Goal: Information Seeking & Learning: Learn about a topic

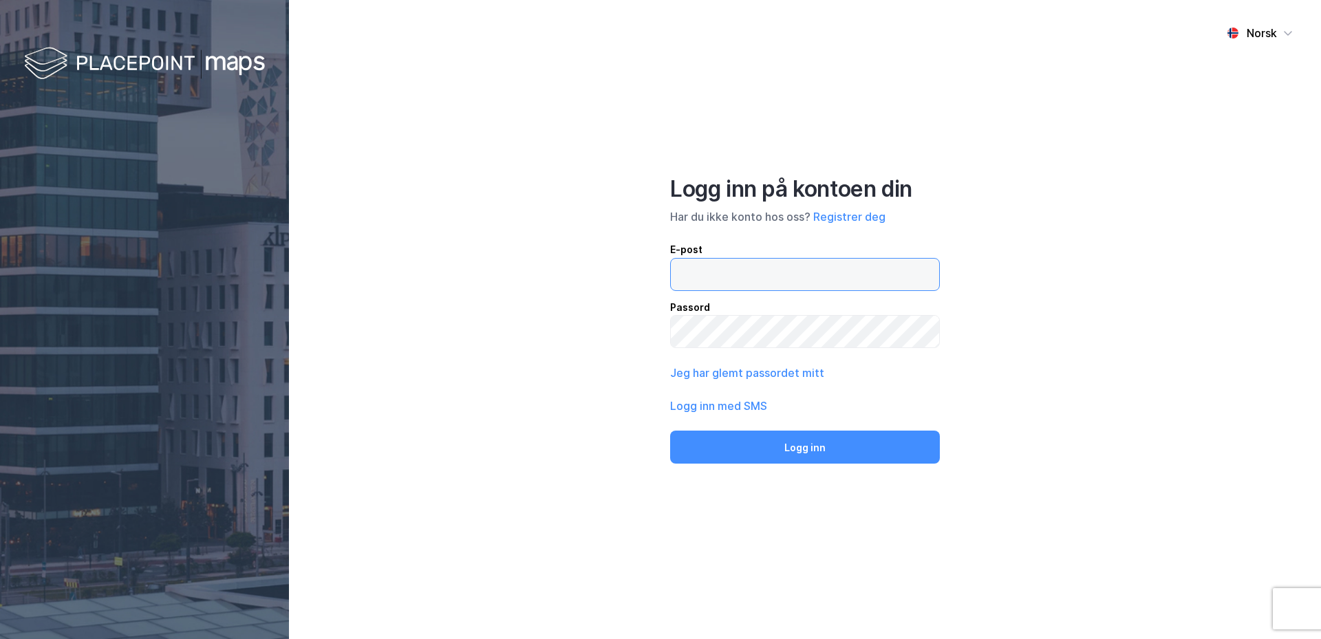
click at [489, 81] on input "email" at bounding box center [805, 275] width 268 height 32
type input "[EMAIL_ADDRESS][DOMAIN_NAME]"
click at [489, 81] on button "Logg inn" at bounding box center [805, 447] width 270 height 33
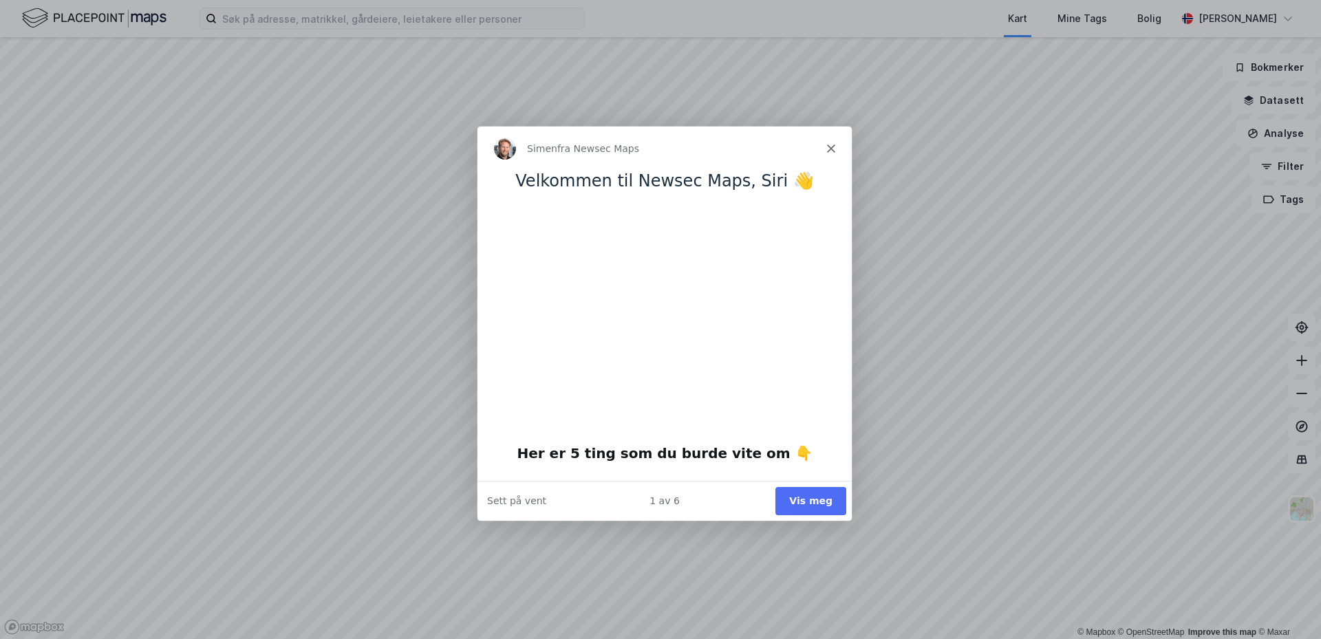
click at [489, 81] on button "Vis meg" at bounding box center [810, 500] width 71 height 28
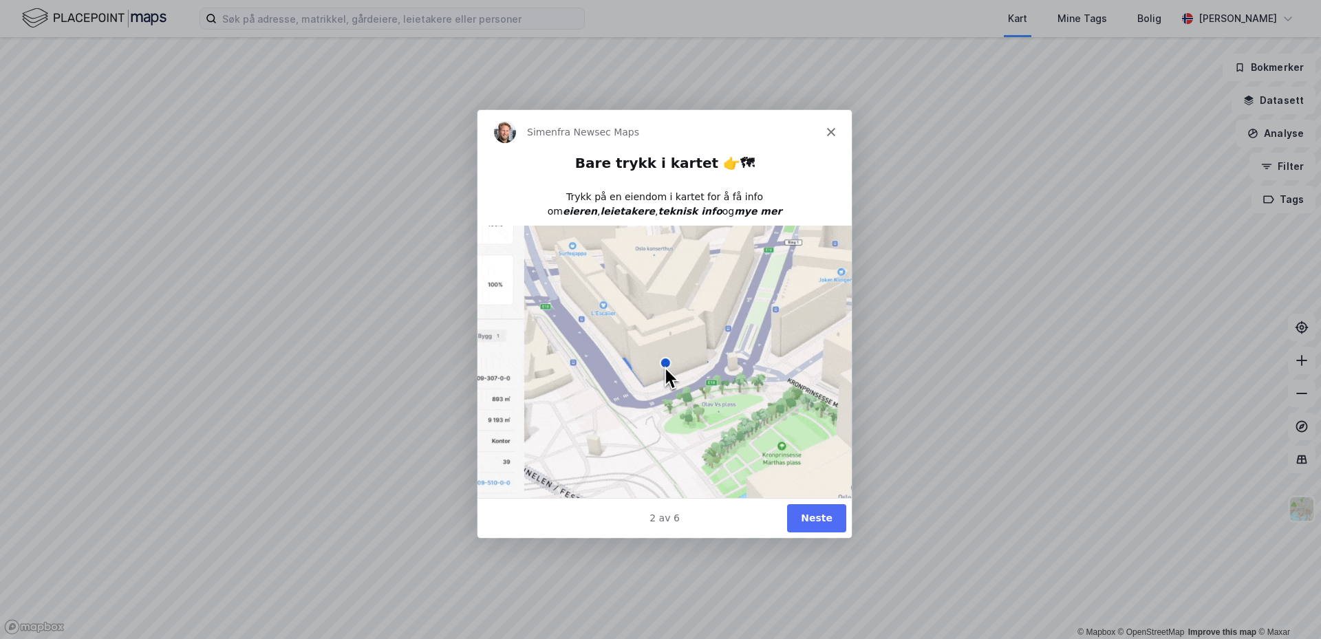
click at [489, 81] on button "Neste" at bounding box center [816, 517] width 59 height 28
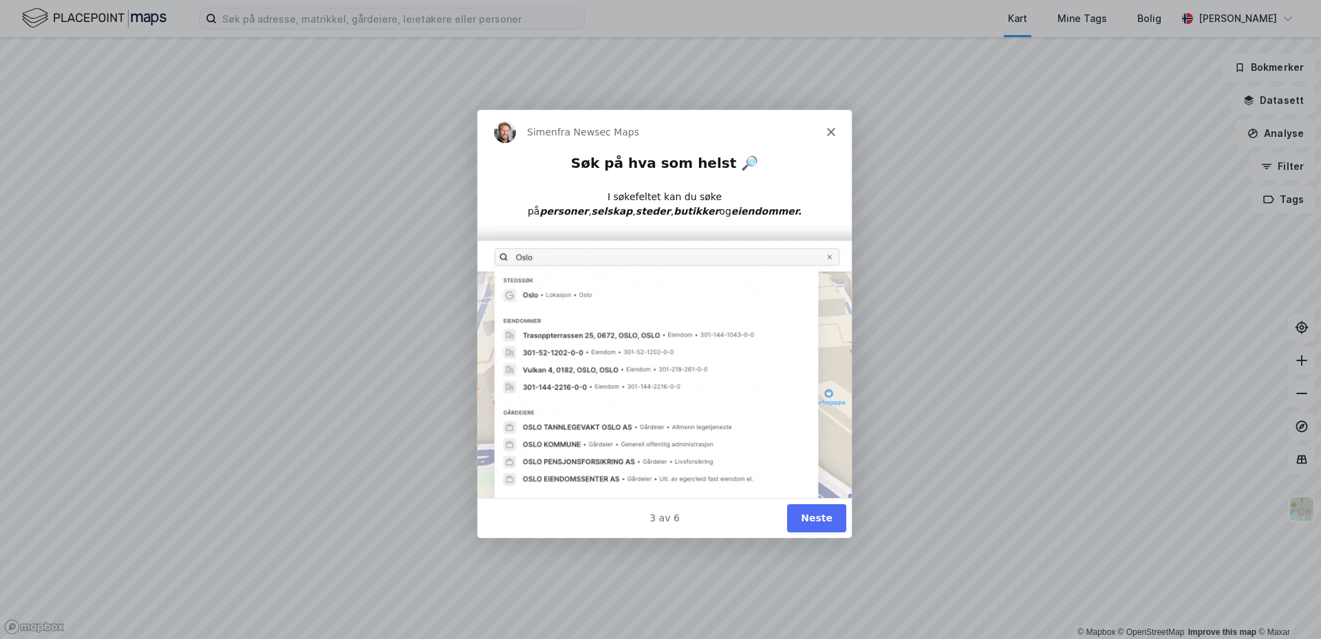
click at [489, 81] on button "Neste" at bounding box center [816, 517] width 59 height 28
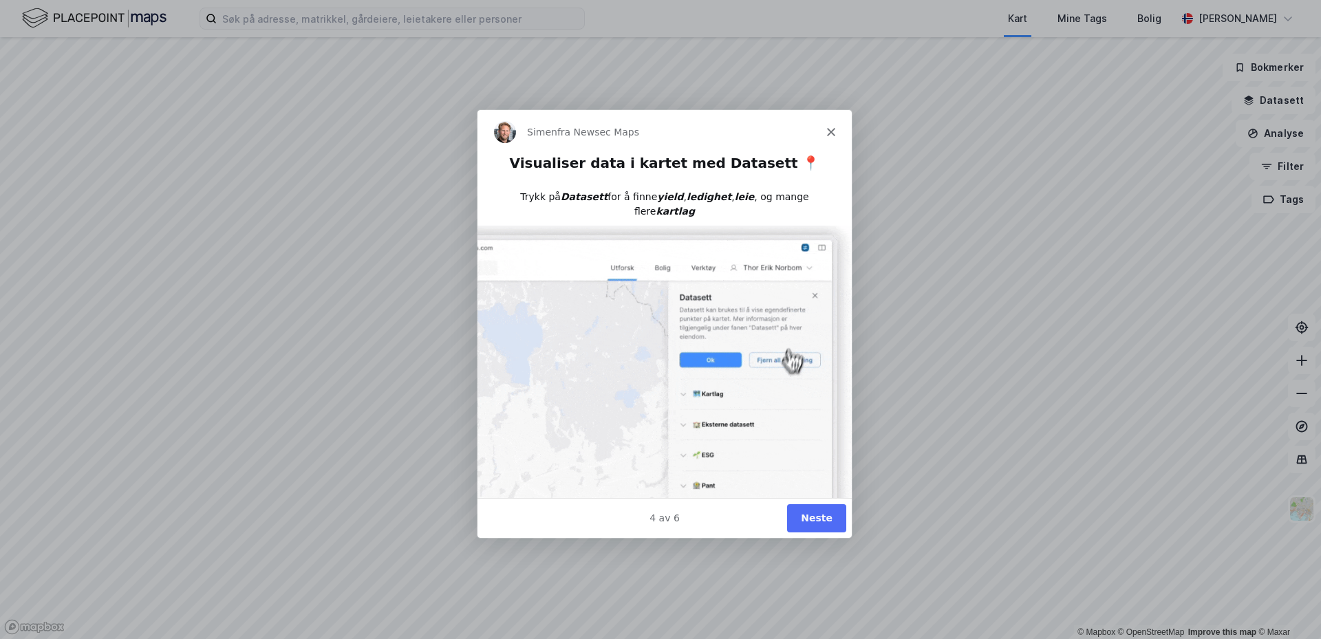
click at [489, 81] on button "Neste" at bounding box center [816, 517] width 59 height 28
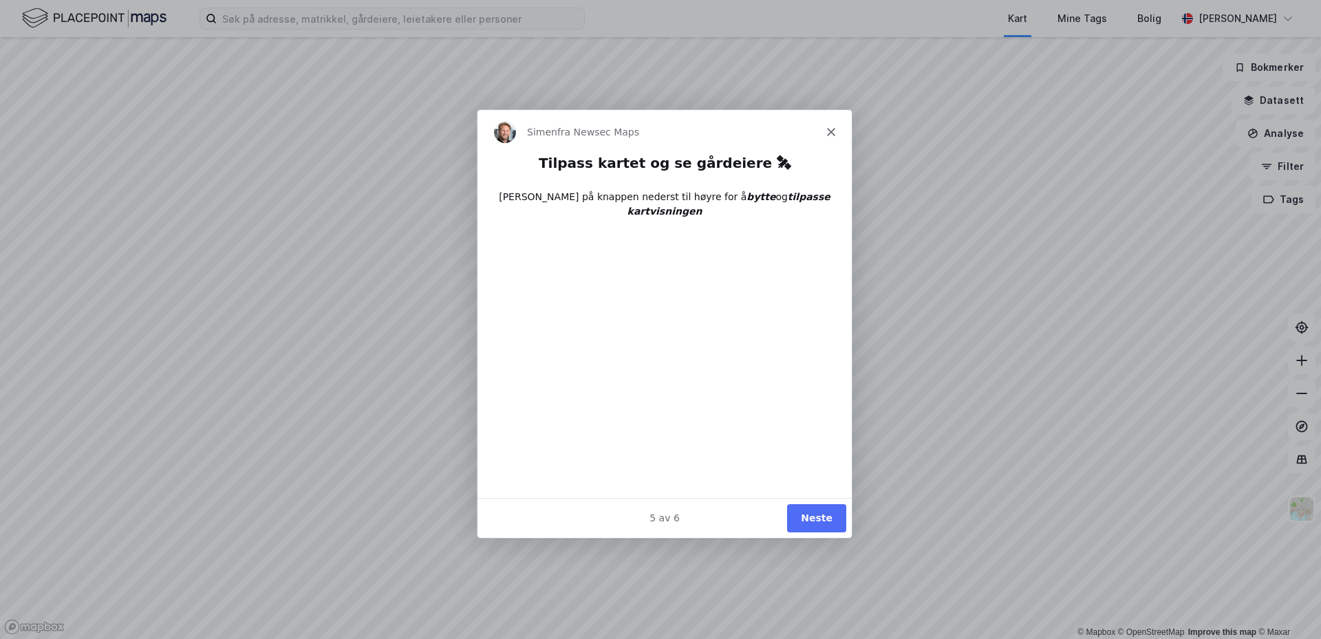
click at [489, 81] on button "Neste" at bounding box center [816, 517] width 59 height 28
click at [489, 81] on button "Ferdig" at bounding box center [815, 517] width 62 height 28
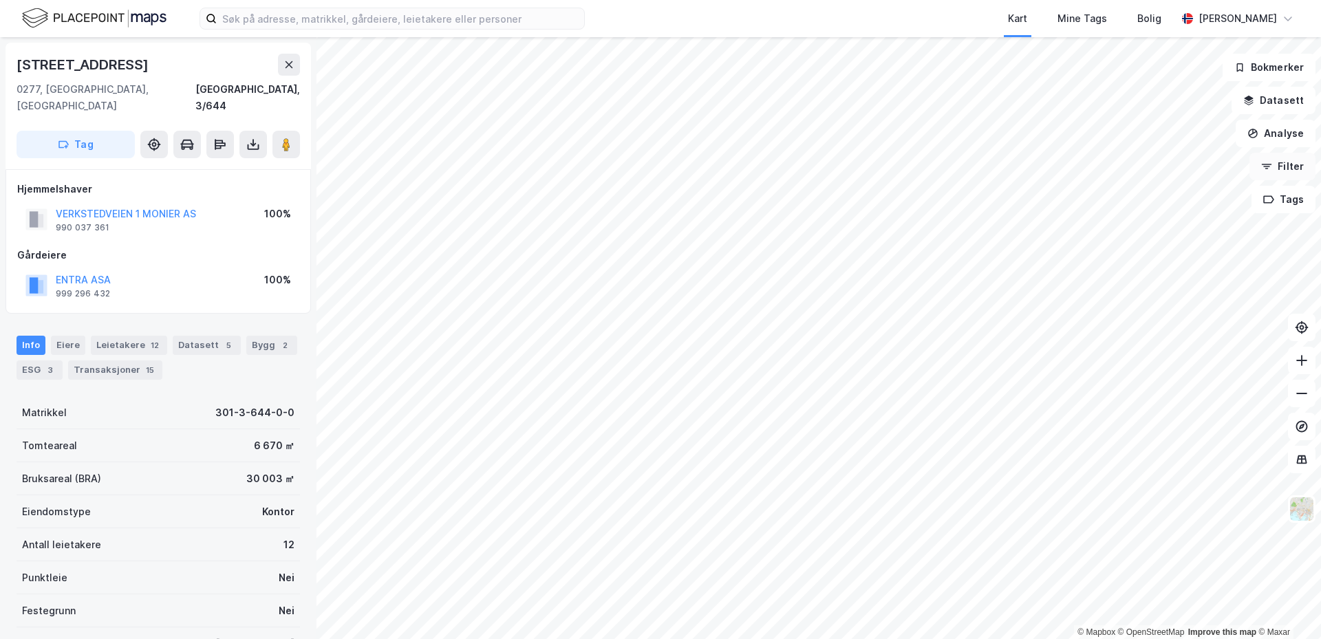
click at [489, 81] on div "© Mapbox © OpenStreetMap Improve this map © Maxar [STREET_ADDRESS], 3/644 Tag H…" at bounding box center [660, 338] width 1321 height 602
click at [313, 81] on div "© Mapbox © OpenStreetMap Improve this map © Maxar [STREET_ADDRESS], 3/644 Tag H…" at bounding box center [660, 338] width 1321 height 602
click at [243, 81] on div "© Mapbox © OpenStreetMap Improve this map © Maxar [STREET_ADDRESS], 3/644 Tag H…" at bounding box center [660, 338] width 1321 height 602
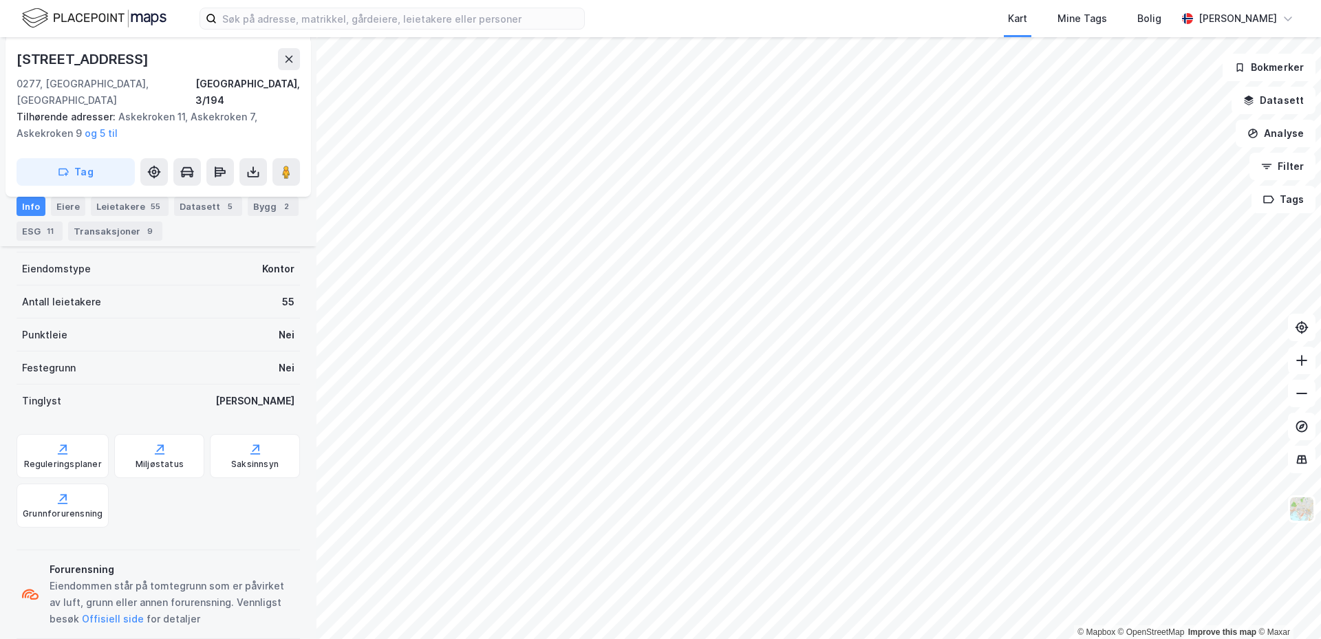
scroll to position [69, 0]
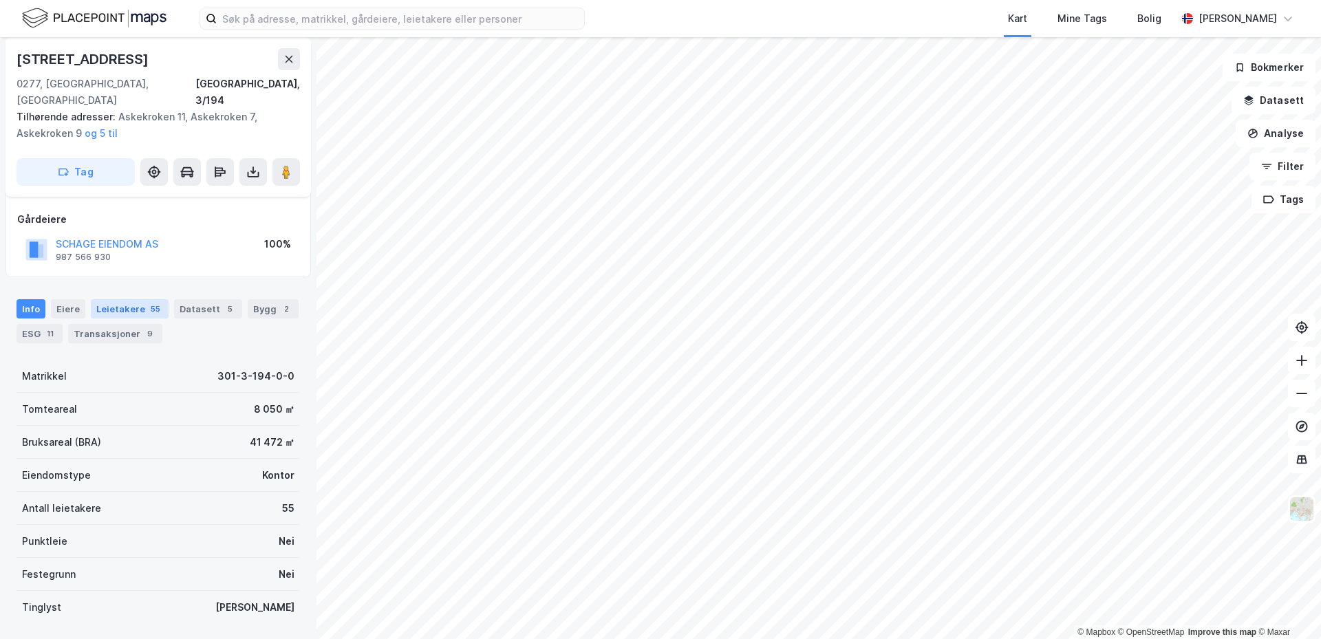
click at [108, 81] on div "Leietakere 55" at bounding box center [130, 308] width 78 height 19
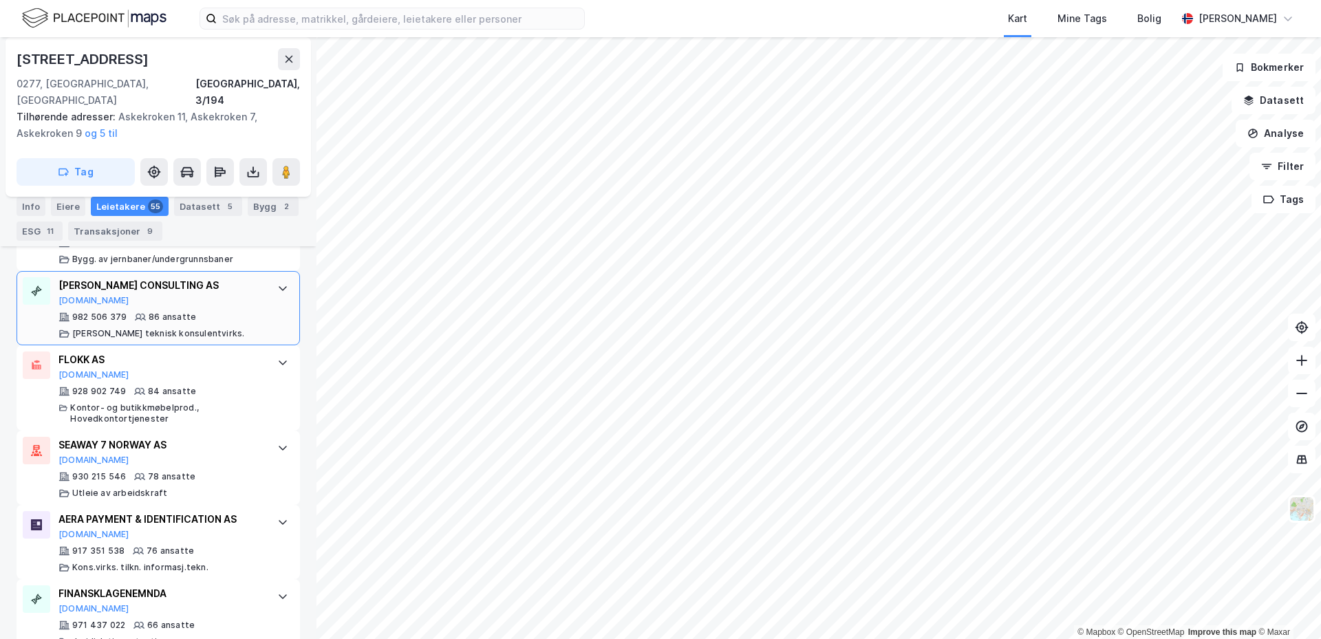
scroll to position [1032, 0]
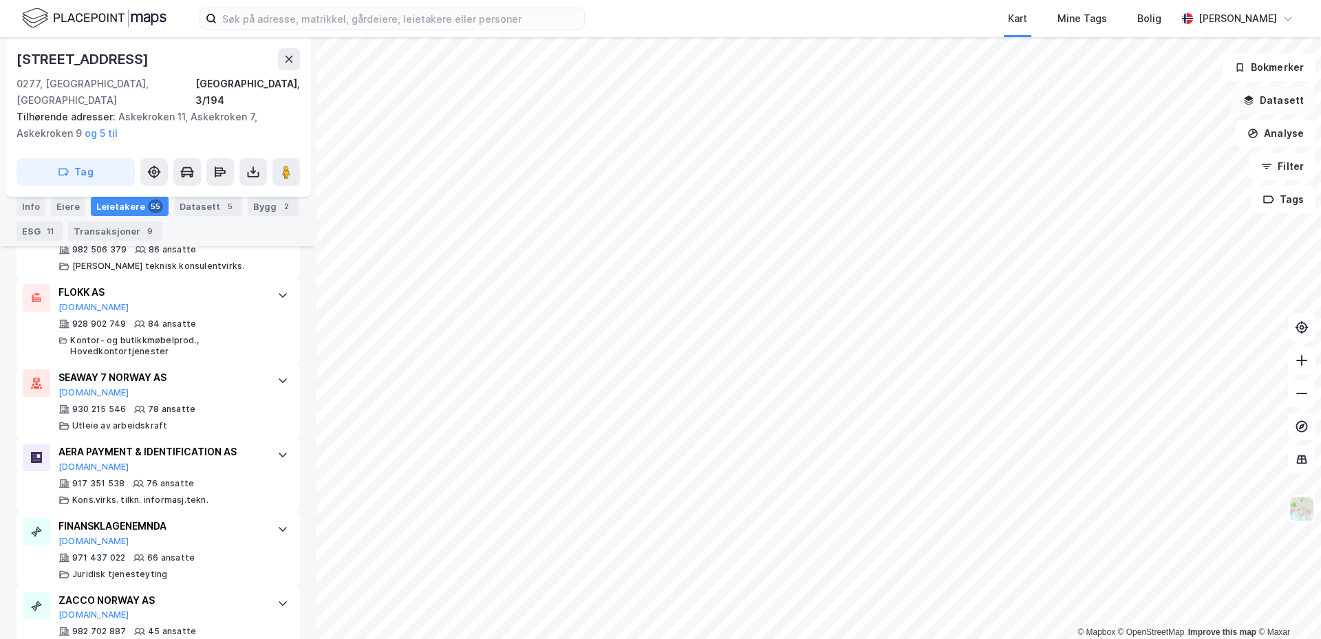
click at [489, 81] on button "Datasett" at bounding box center [1274, 101] width 84 height 28
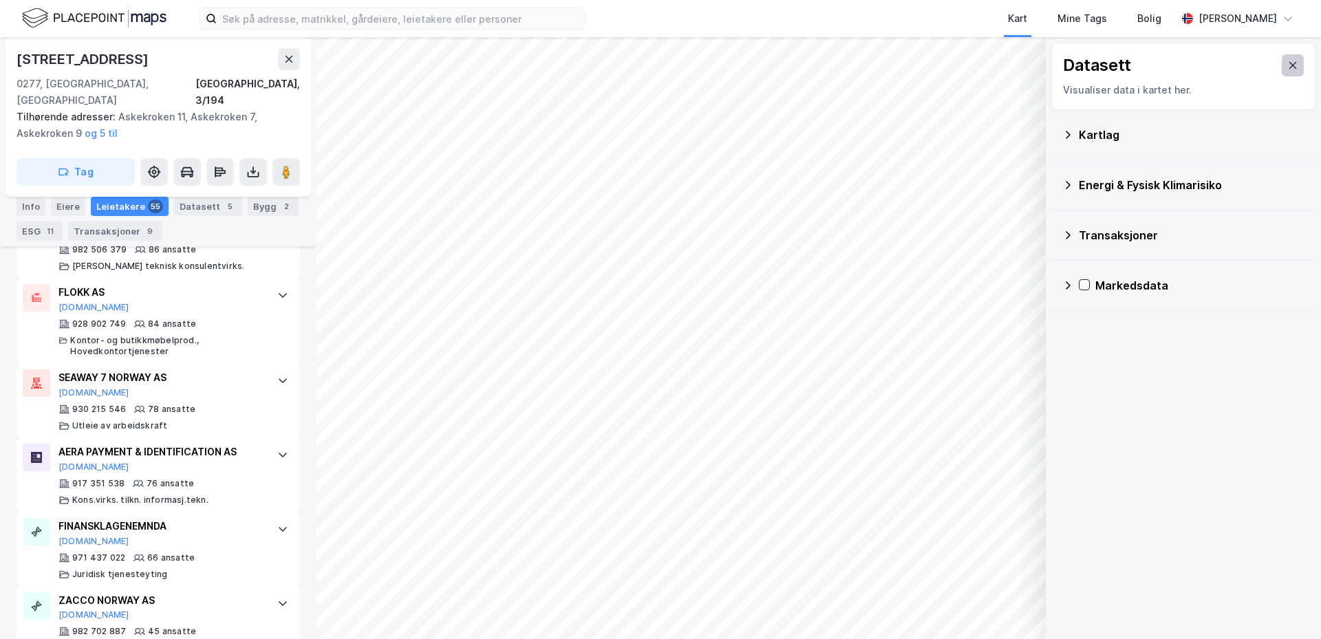
click at [489, 64] on icon at bounding box center [1294, 65] width 8 height 7
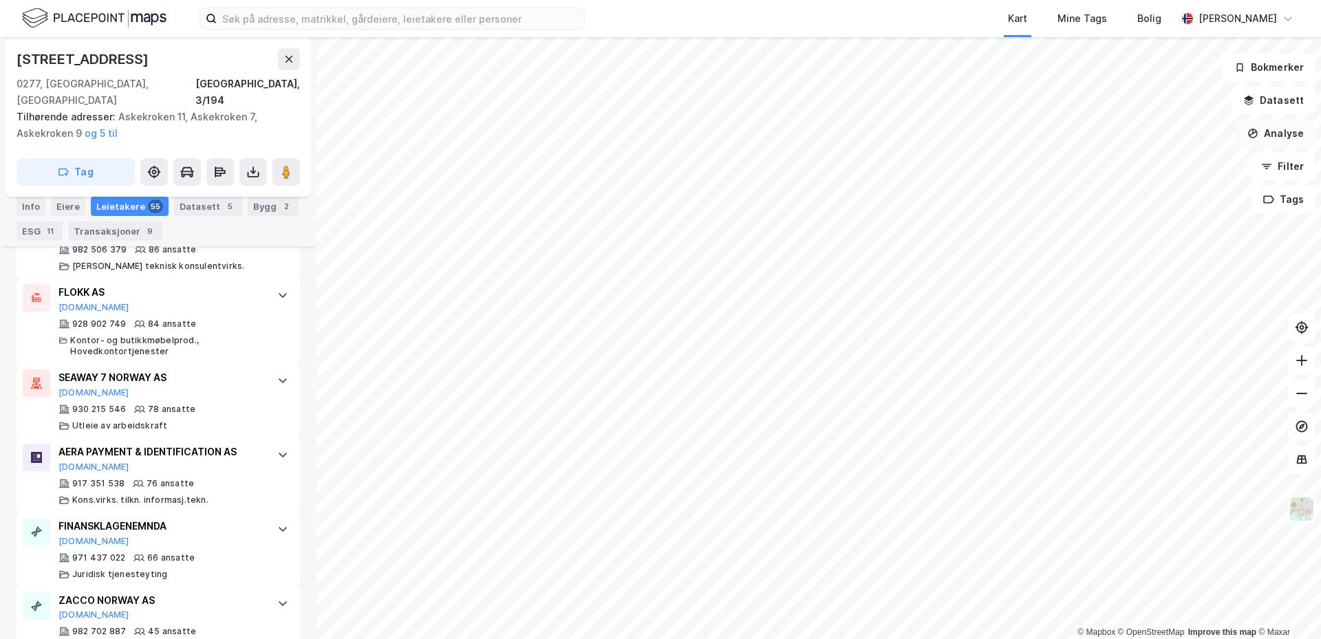
click at [489, 81] on button "Analyse" at bounding box center [1276, 134] width 80 height 28
click at [489, 81] on button "Filter" at bounding box center [1283, 167] width 66 height 28
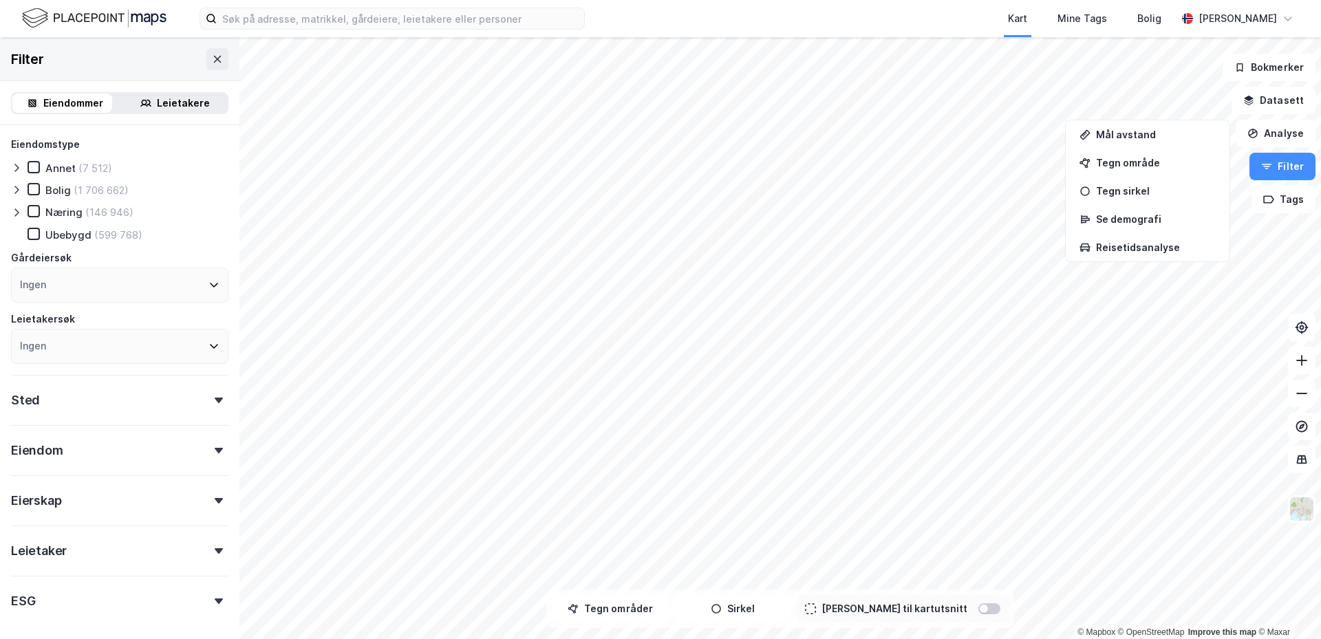
scroll to position [56, 0]
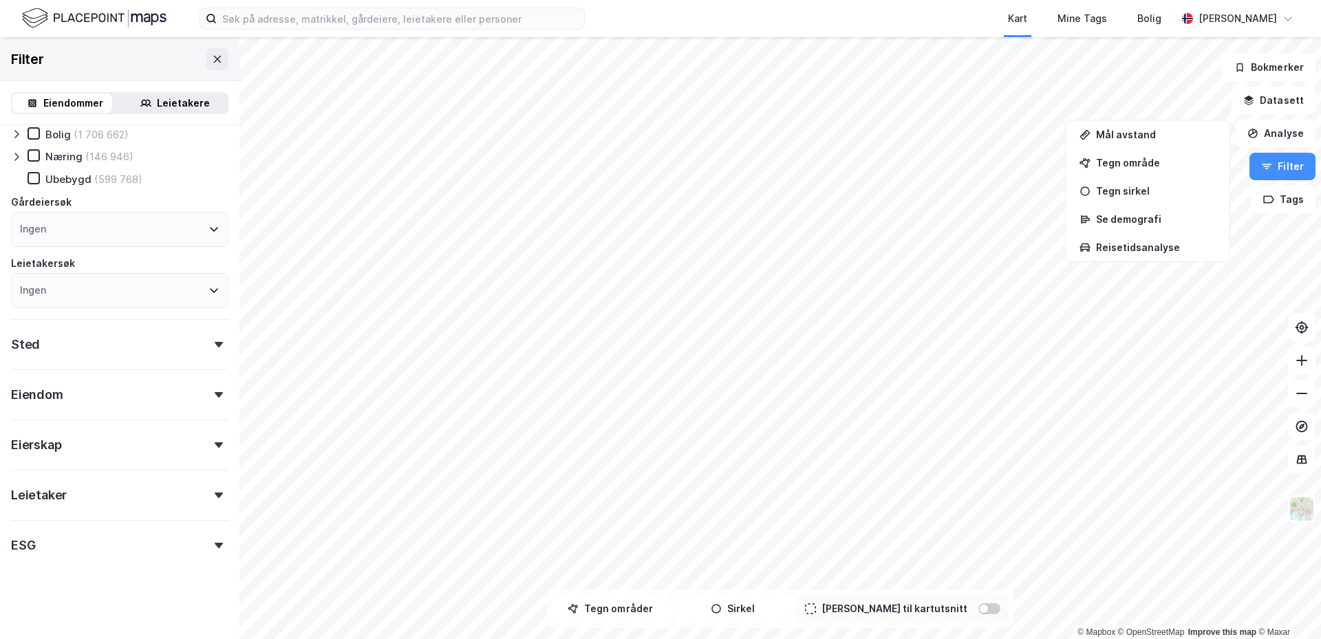
click at [205, 81] on div "ESG" at bounding box center [119, 539] width 217 height 39
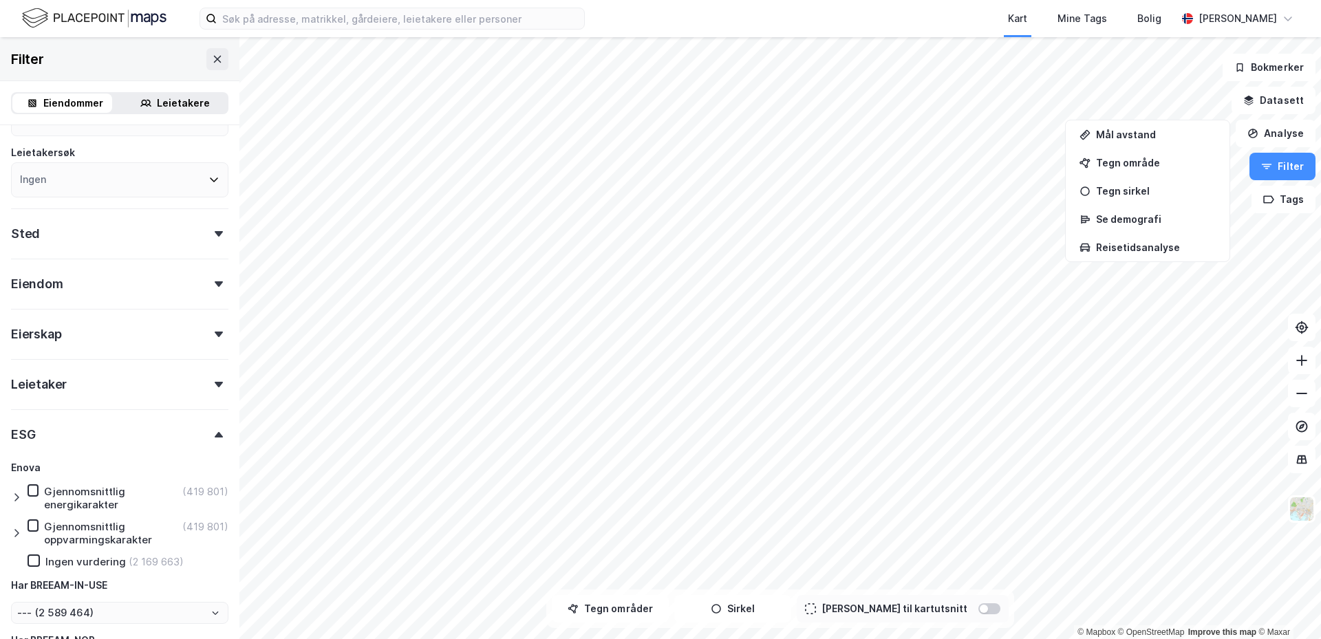
scroll to position [286, 0]
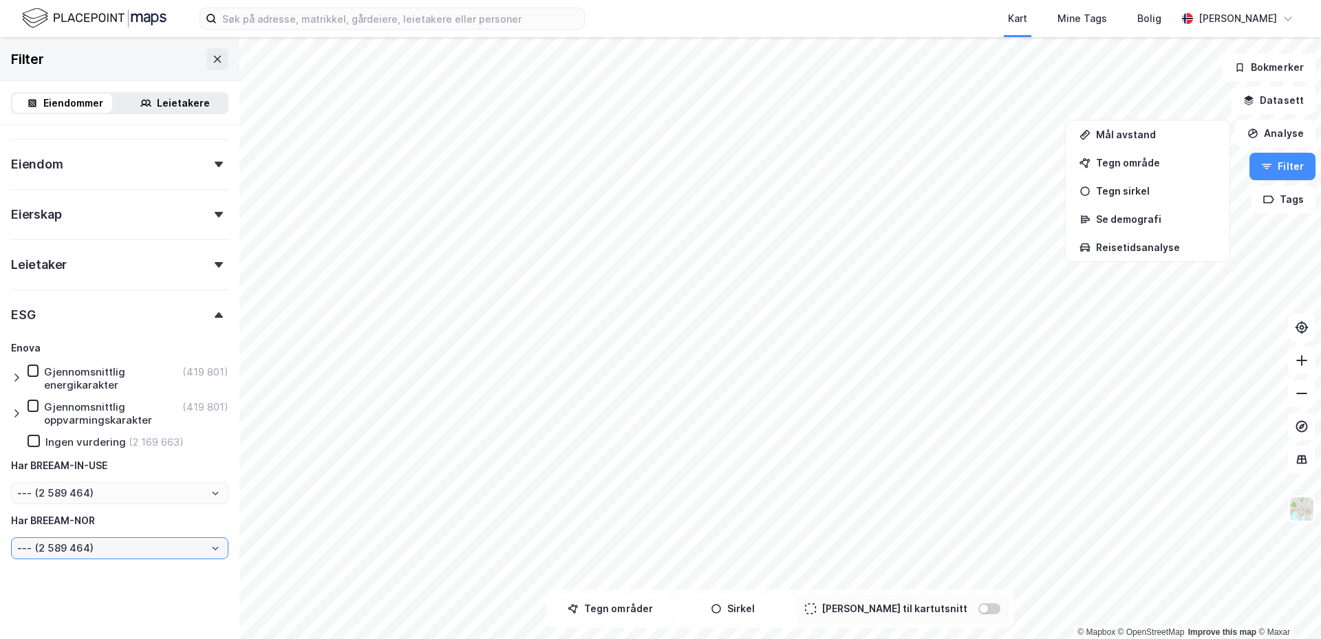
click at [182, 81] on input "--- (2 589 464)" at bounding box center [120, 548] width 216 height 21
click at [106, 81] on li "Ja (484)" at bounding box center [114, 597] width 207 height 25
type input "Ja (484)"
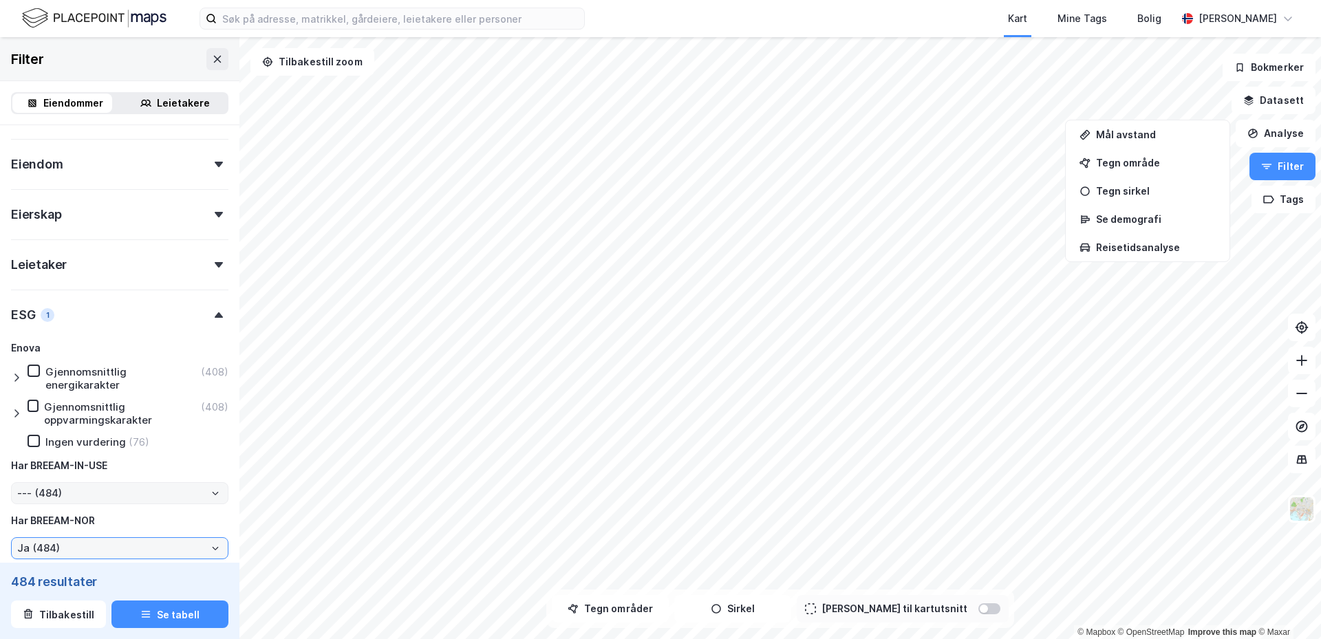
click at [211, 81] on icon "Open" at bounding box center [215, 493] width 8 height 8
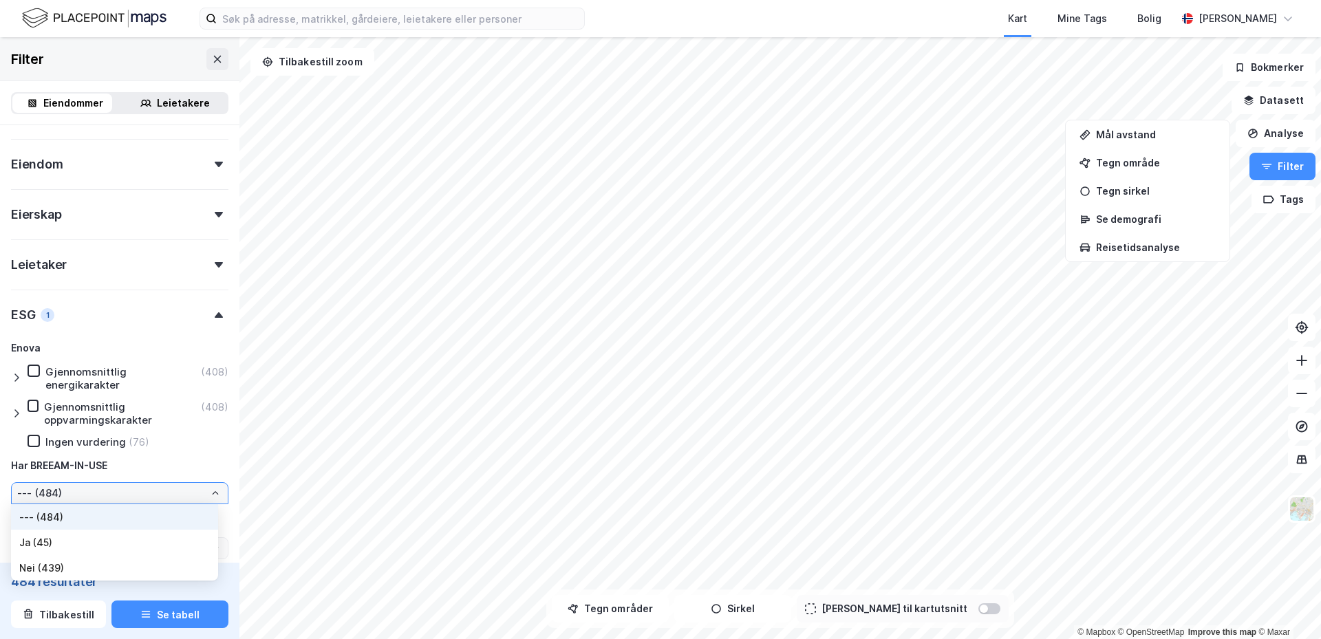
drag, startPoint x: 204, startPoint y: 492, endPoint x: 116, endPoint y: 540, distance: 100.1
click at [116, 81] on li "Ja (45)" at bounding box center [114, 542] width 207 height 25
type input "Ja (45)"
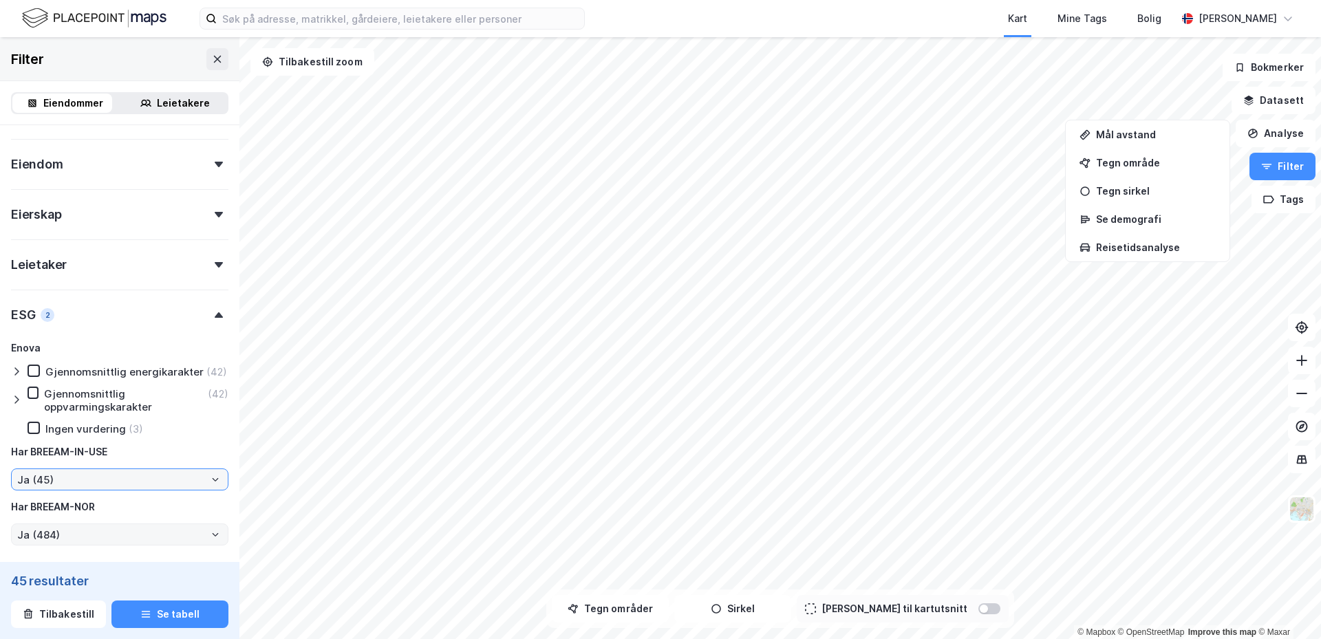
type input "Ja (45)"
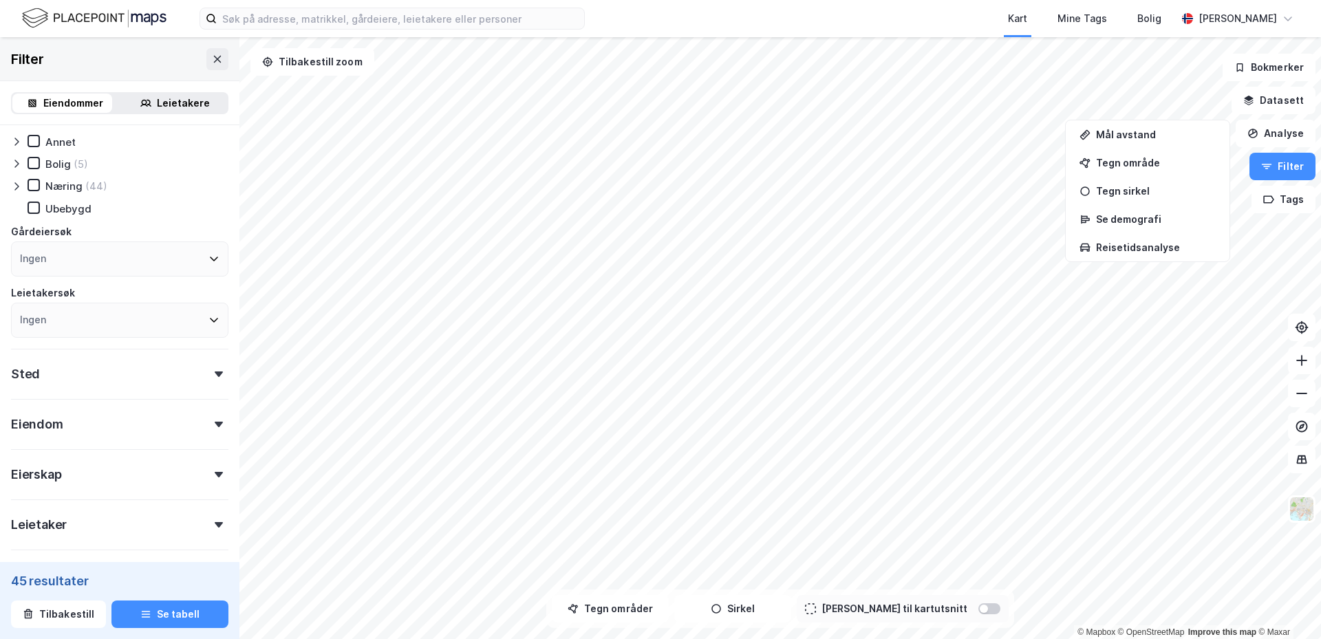
scroll to position [11, 0]
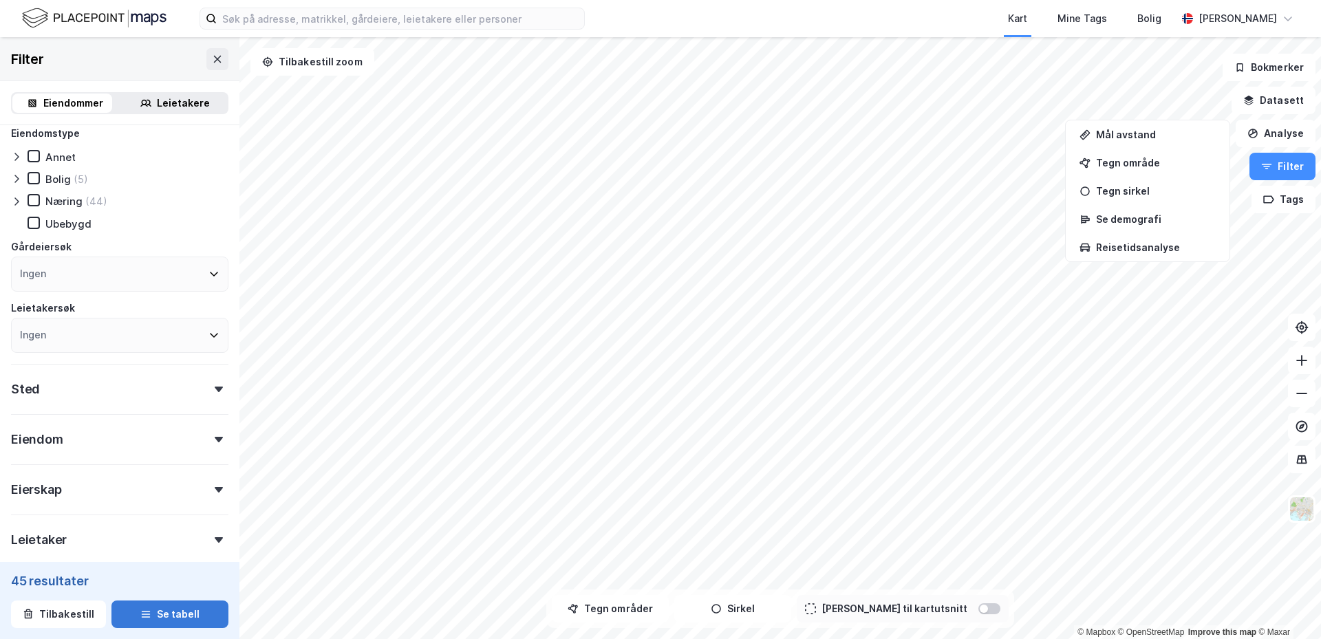
click at [129, 81] on button "Se tabell" at bounding box center [169, 615] width 117 height 28
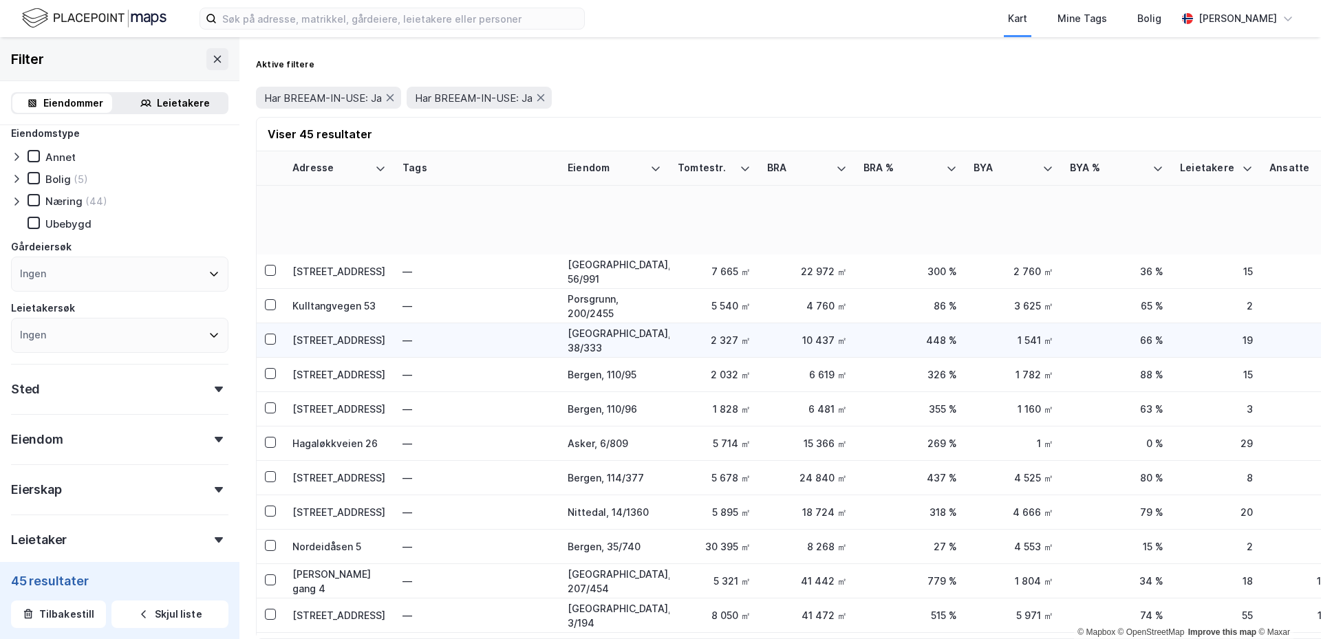
scroll to position [413, 0]
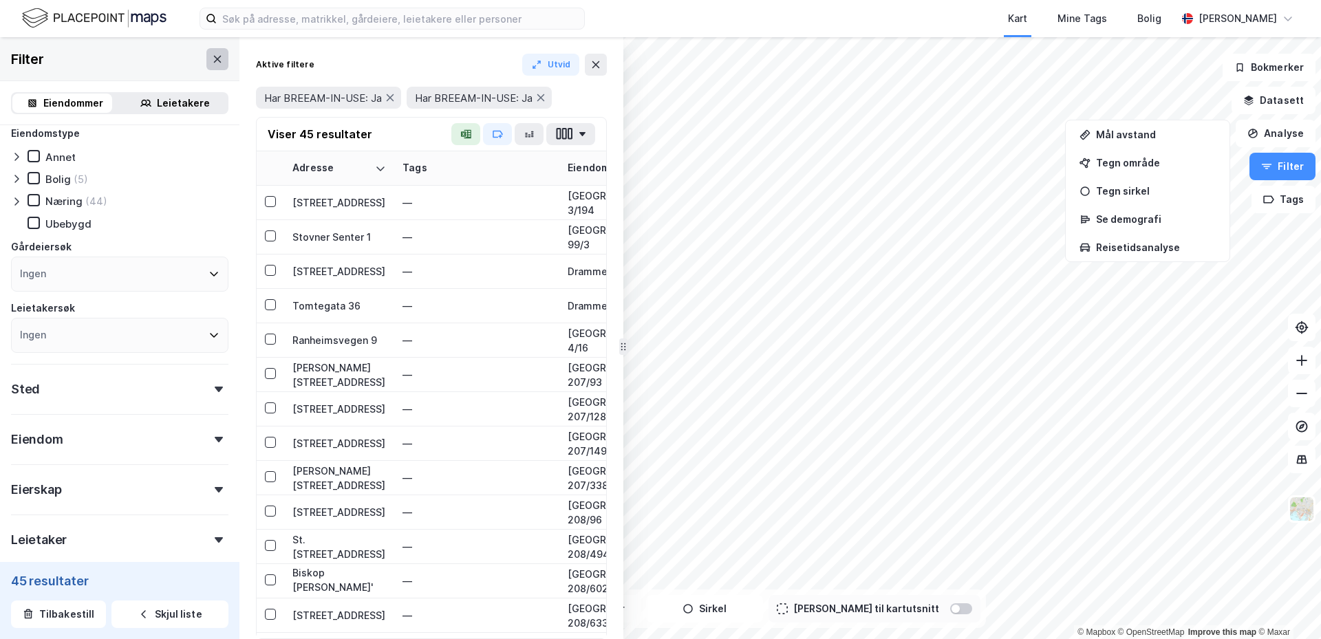
click at [212, 60] on icon at bounding box center [217, 59] width 11 height 11
